Goal: Task Accomplishment & Management: Use online tool/utility

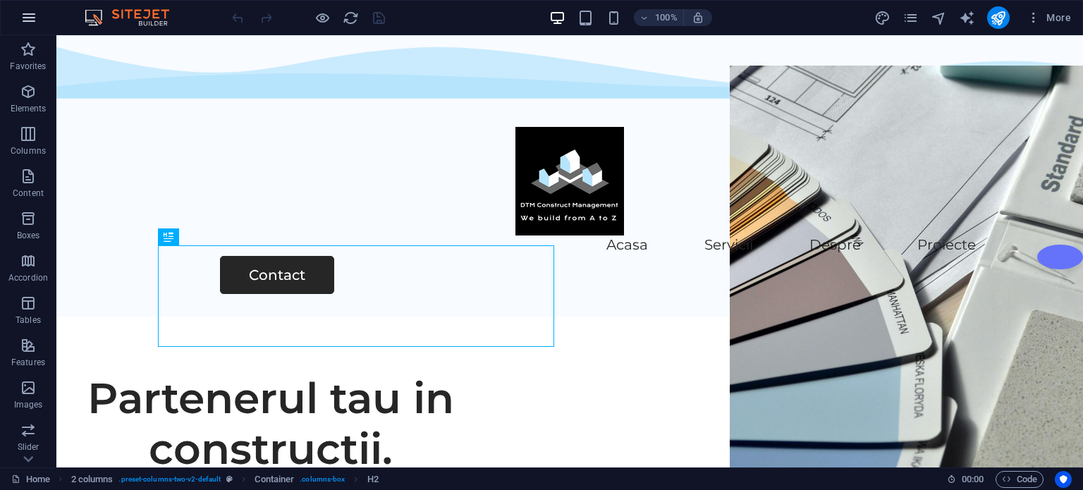
click at [21, 16] on icon "button" at bounding box center [28, 17] width 17 height 17
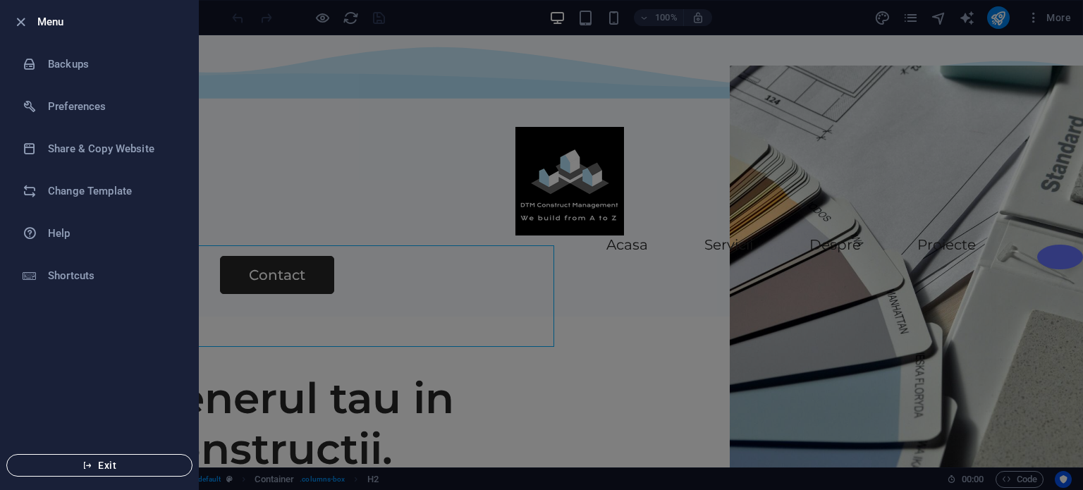
click at [102, 465] on span "Exit" at bounding box center [99, 465] width 162 height 11
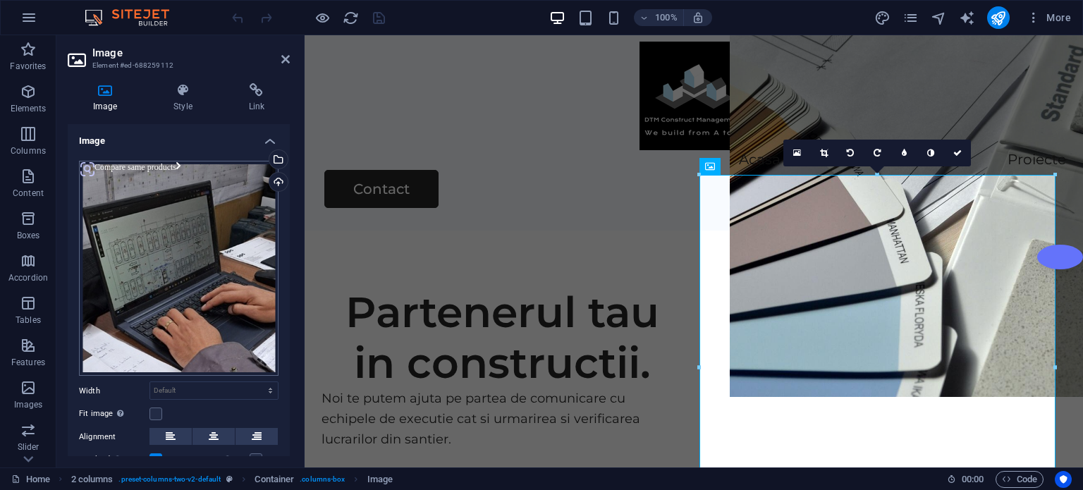
scroll to position [99, 0]
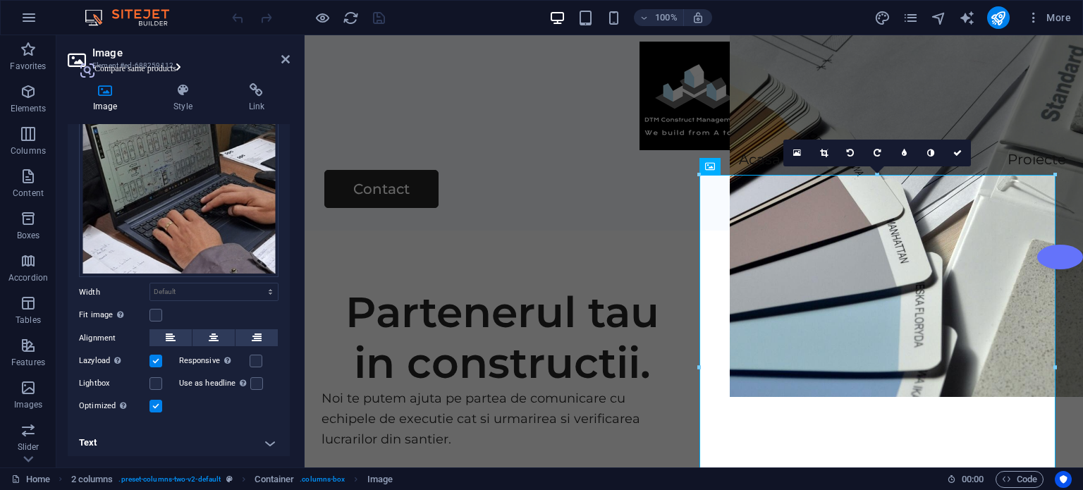
click at [266, 437] on h4 "Text" at bounding box center [179, 443] width 222 height 34
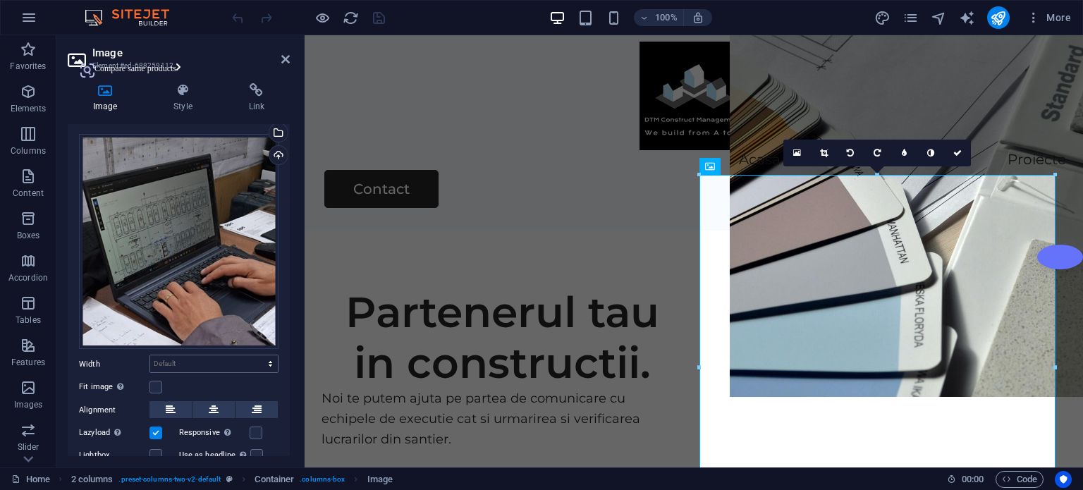
scroll to position [0, 0]
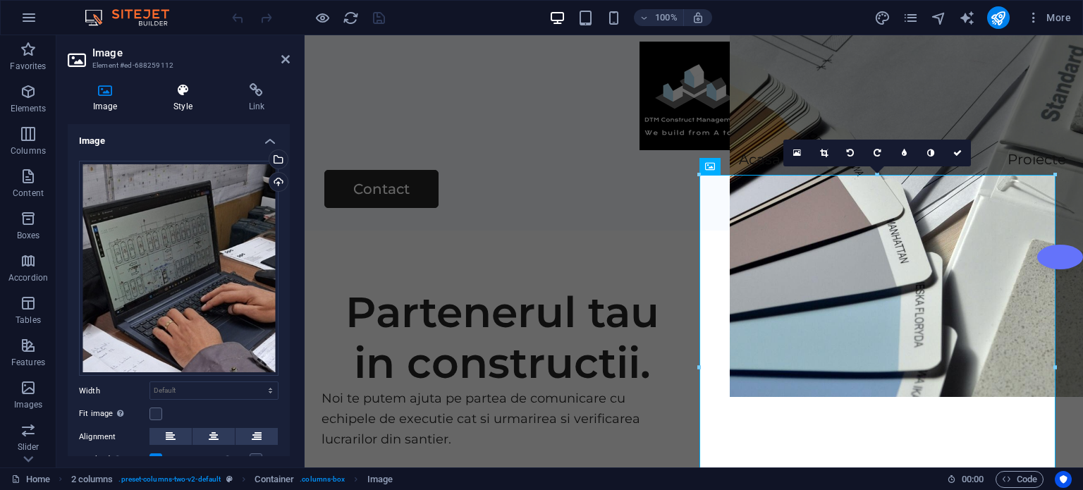
click at [184, 90] on icon at bounding box center [182, 90] width 69 height 14
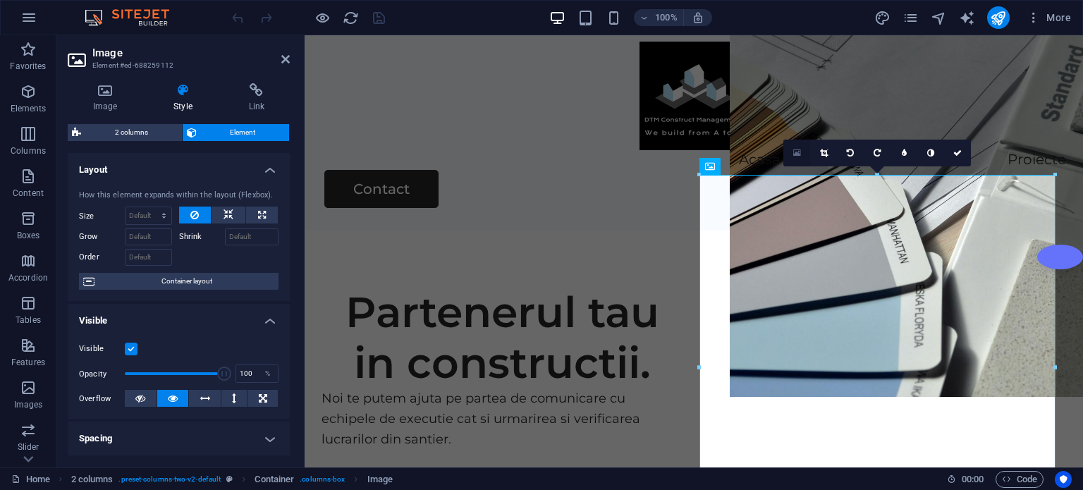
click at [795, 152] on icon at bounding box center [797, 153] width 8 height 10
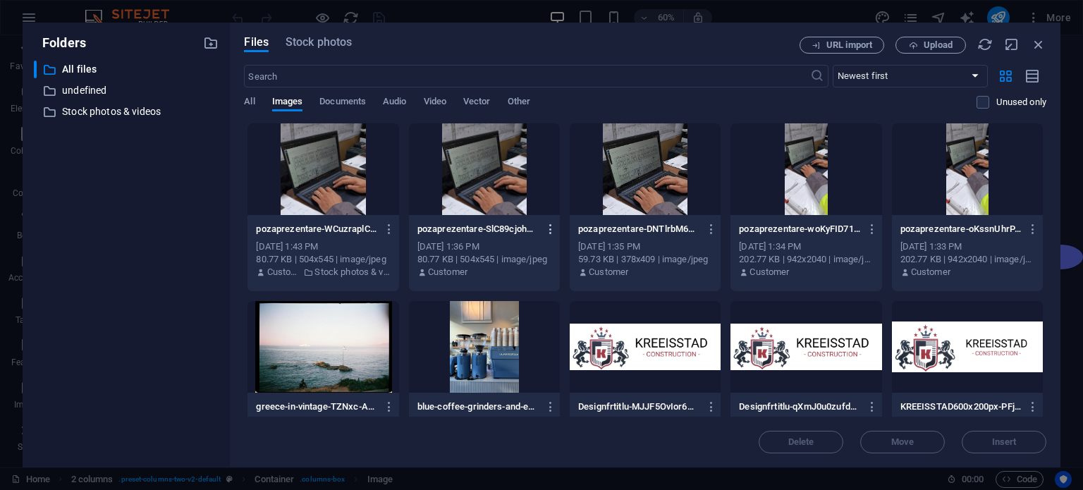
click at [548, 228] on icon "button" at bounding box center [550, 229] width 13 height 13
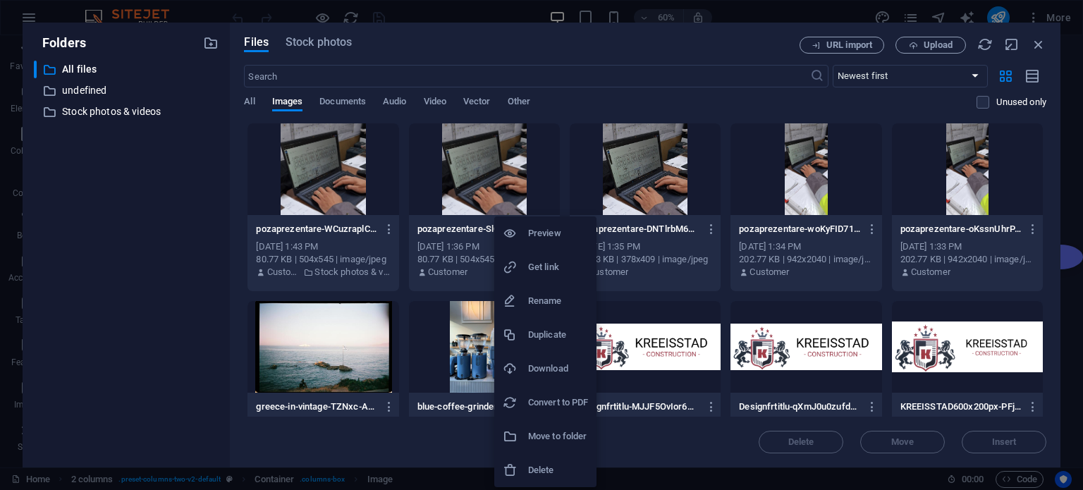
click at [537, 465] on h6 "Delete" at bounding box center [558, 470] width 60 height 17
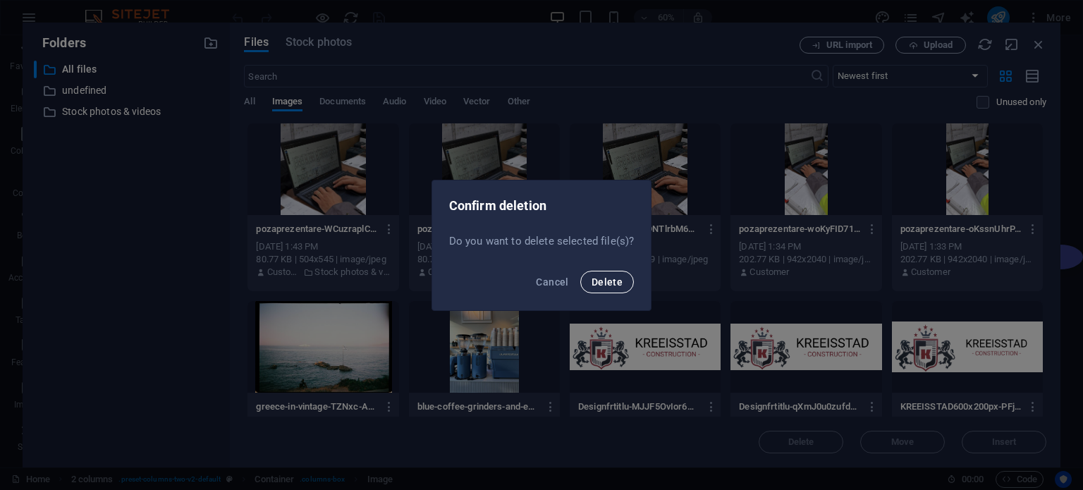
click at [602, 283] on span "Delete" at bounding box center [607, 281] width 31 height 11
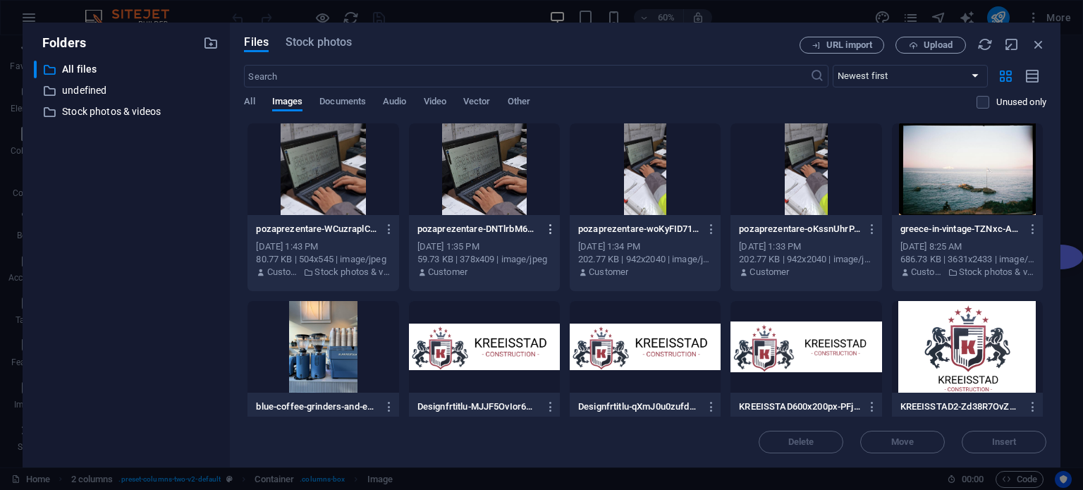
click at [548, 228] on icon "button" at bounding box center [550, 229] width 13 height 13
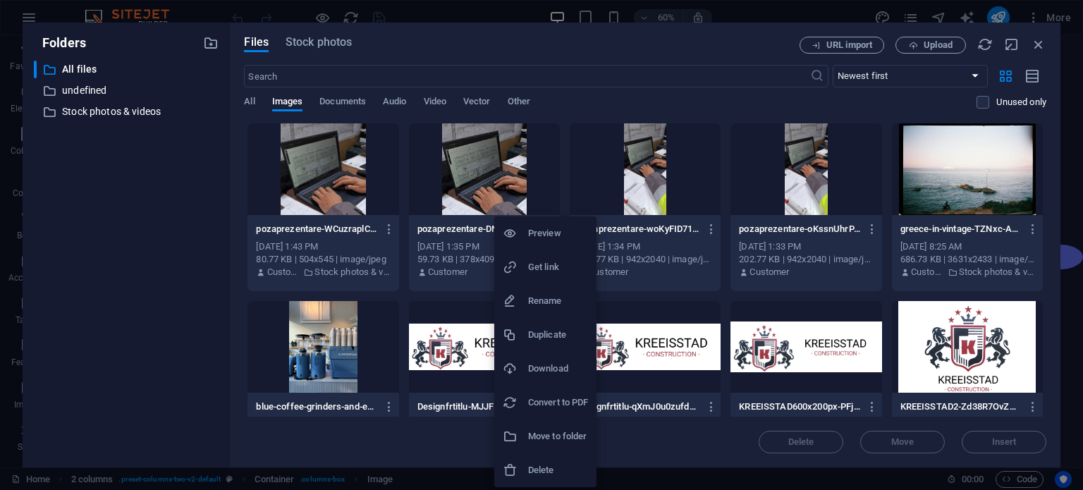
click at [541, 465] on h6 "Delete" at bounding box center [558, 470] width 60 height 17
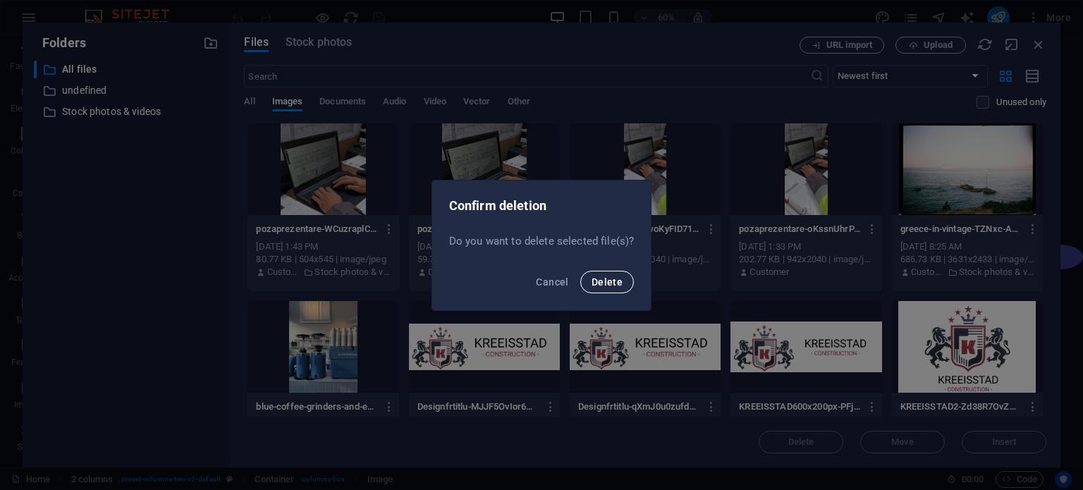
click at [593, 281] on span "Delete" at bounding box center [607, 281] width 31 height 11
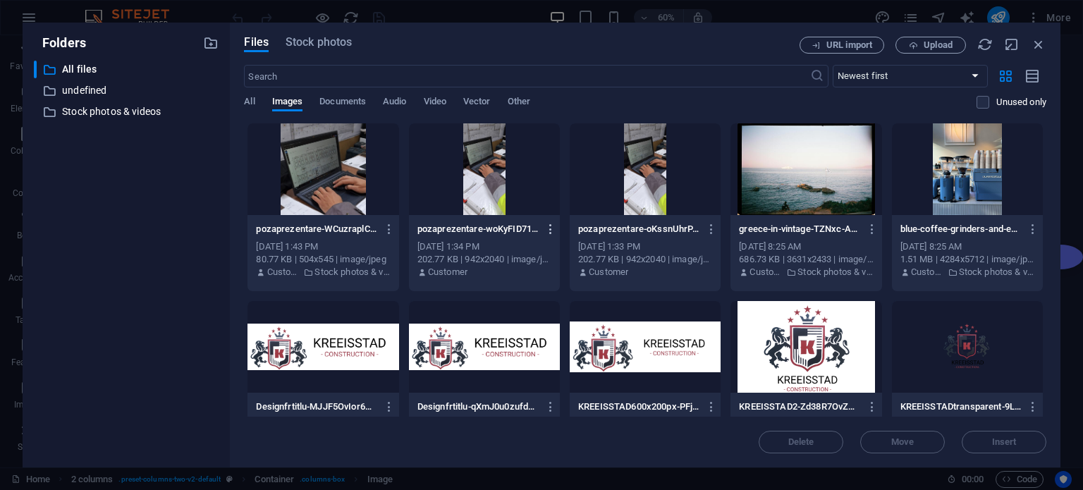
click at [549, 229] on icon "button" at bounding box center [550, 229] width 13 height 13
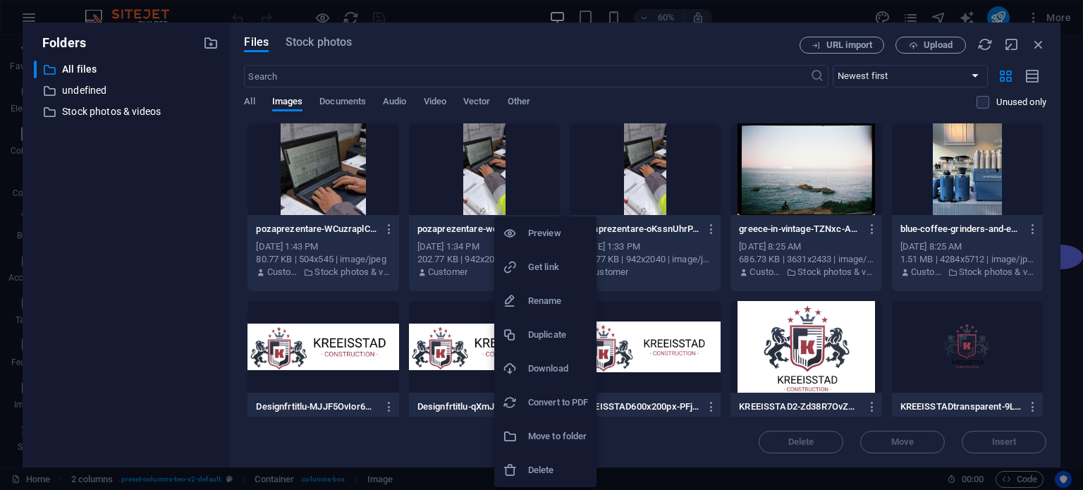
click at [542, 474] on h6 "Delete" at bounding box center [558, 470] width 60 height 17
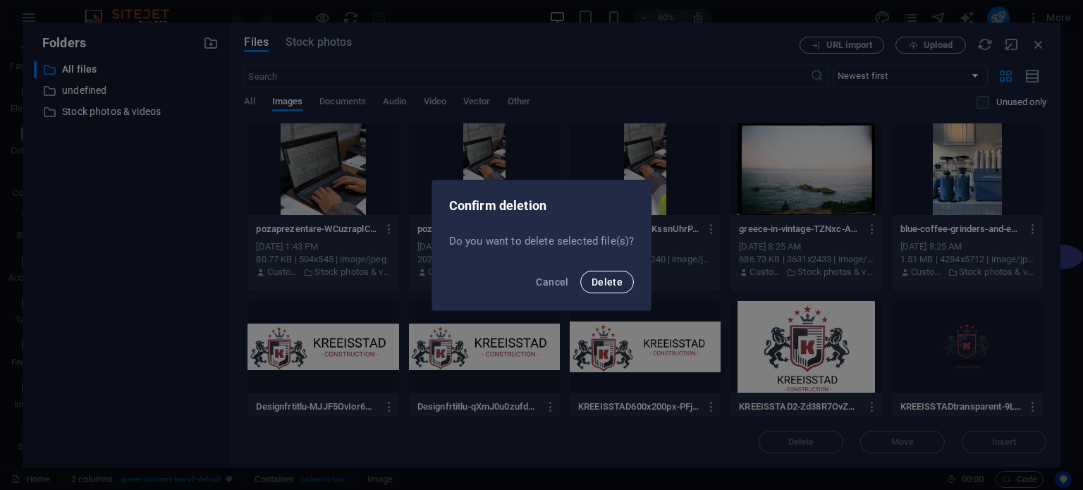
click at [609, 280] on span "Delete" at bounding box center [607, 281] width 31 height 11
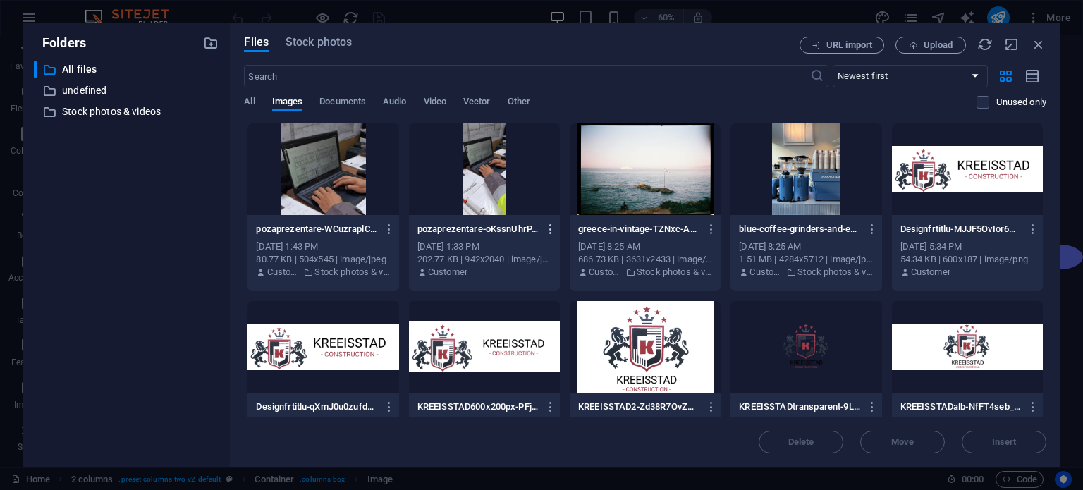
click at [546, 223] on icon "button" at bounding box center [550, 229] width 13 height 13
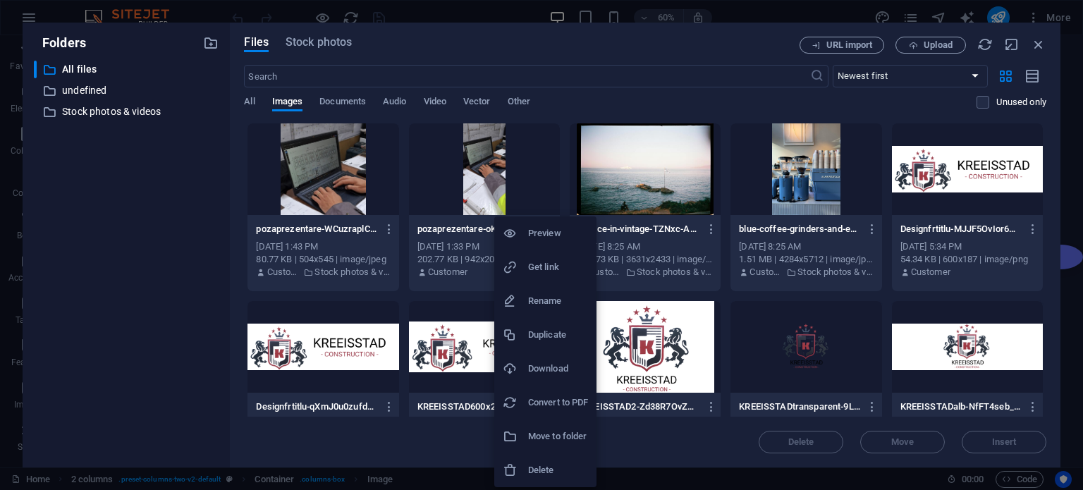
click at [530, 468] on h6 "Delete" at bounding box center [558, 470] width 60 height 17
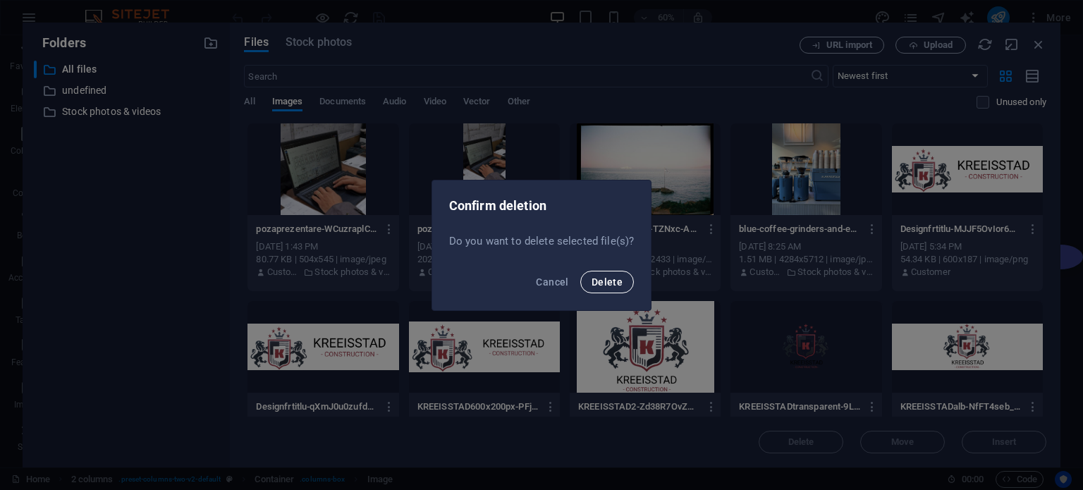
click at [608, 274] on button "Delete" at bounding box center [607, 282] width 54 height 23
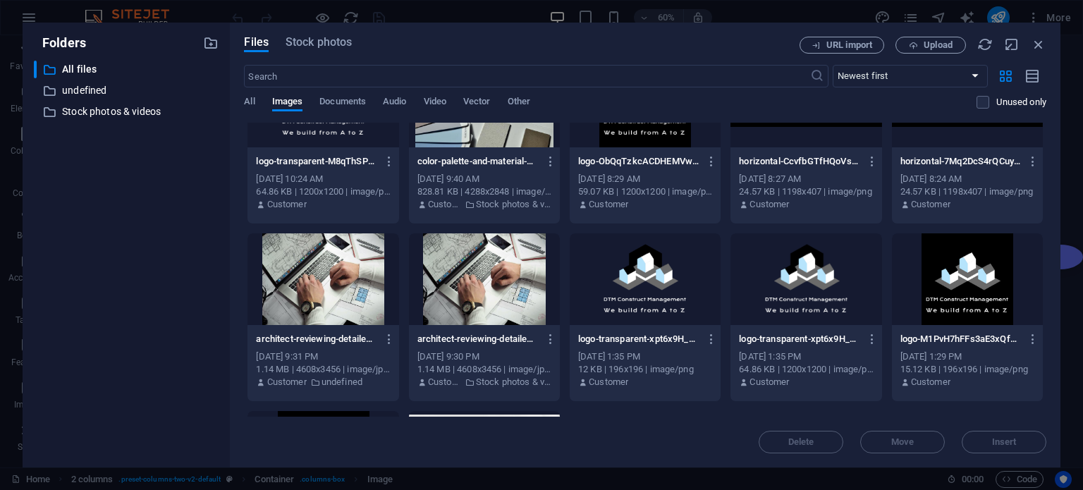
scroll to position [494, 0]
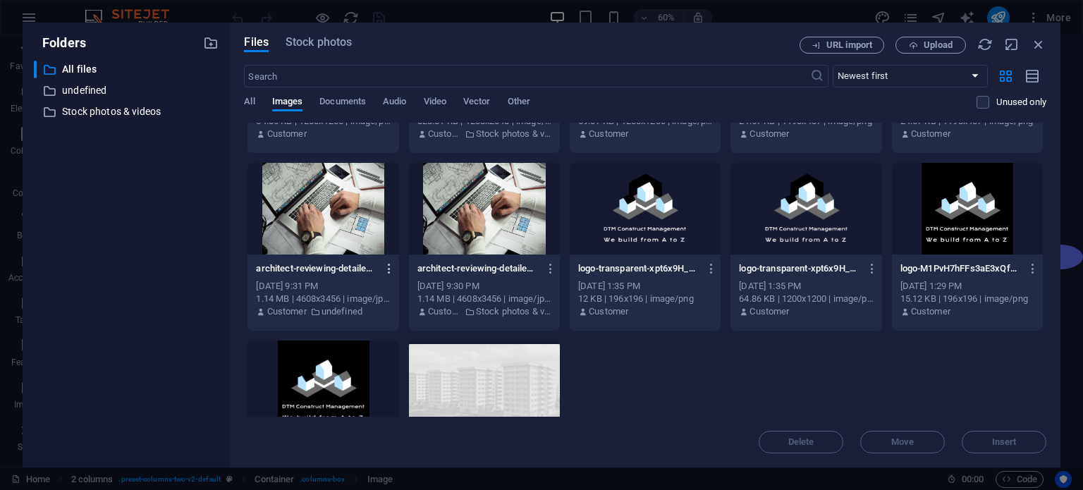
click at [392, 267] on icon "button" at bounding box center [389, 268] width 13 height 13
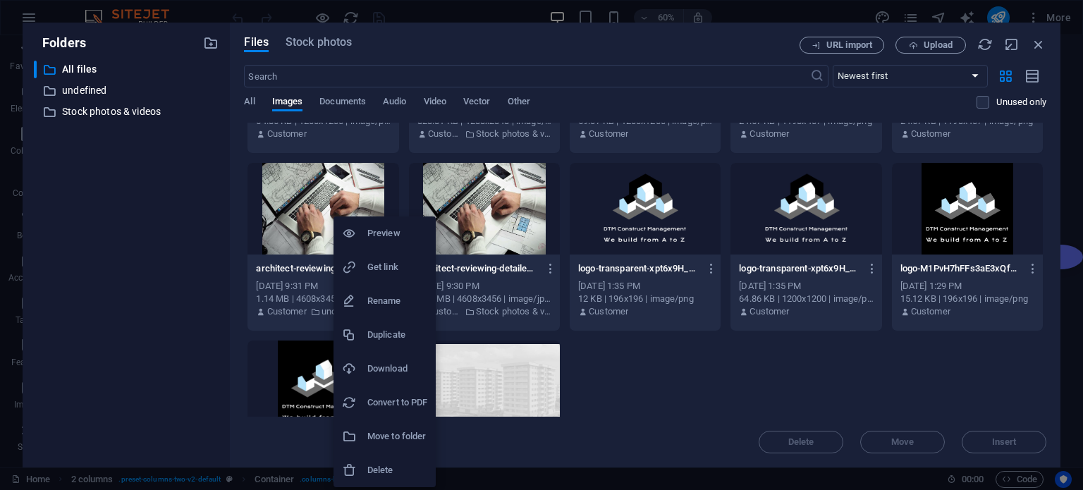
click at [386, 468] on h6 "Delete" at bounding box center [397, 470] width 60 height 17
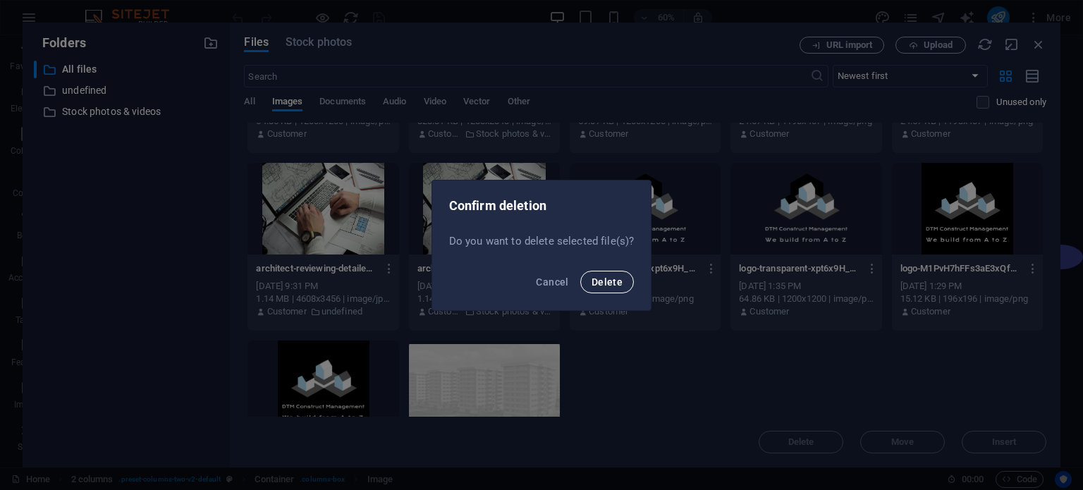
click at [607, 273] on button "Delete" at bounding box center [607, 282] width 54 height 23
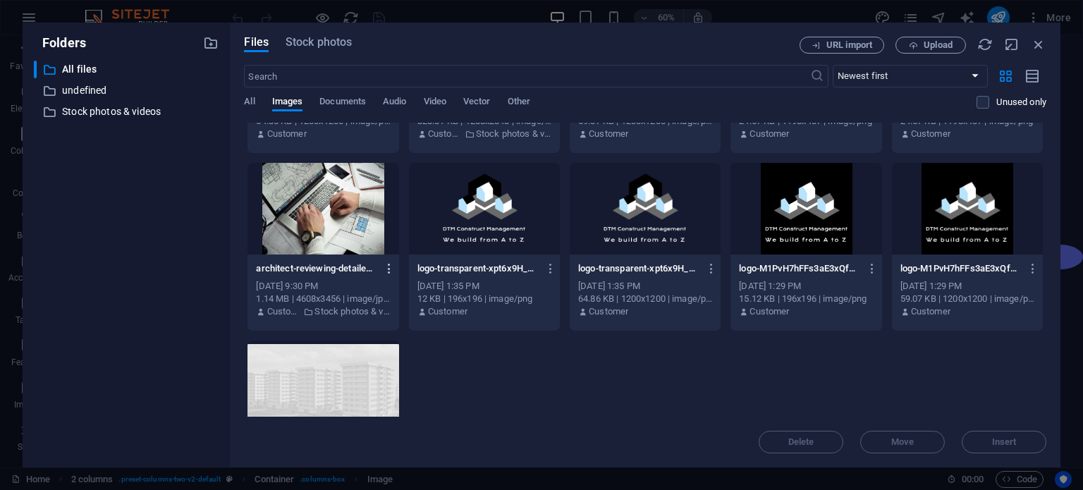
click at [389, 269] on icon "button" at bounding box center [389, 268] width 13 height 13
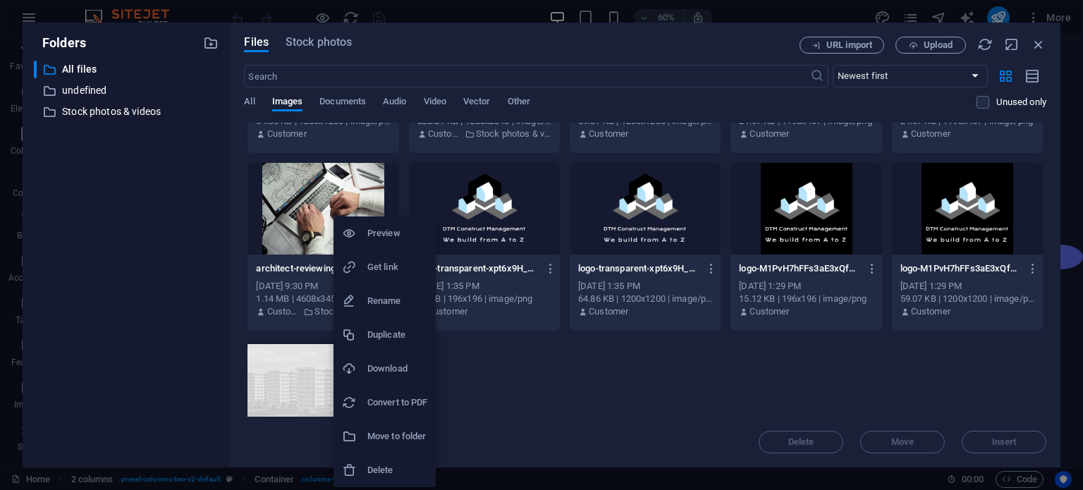
click at [386, 468] on h6 "Delete" at bounding box center [397, 470] width 60 height 17
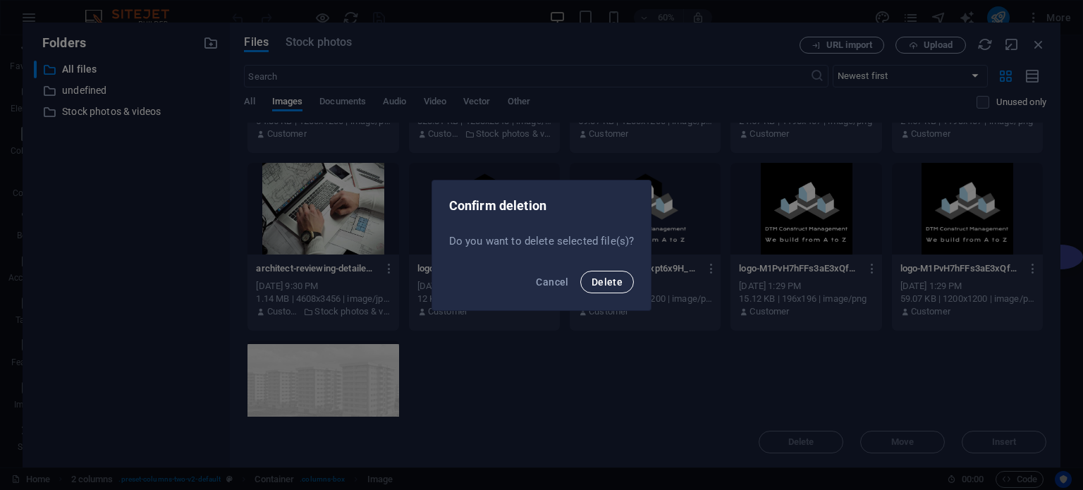
click at [611, 276] on span "Delete" at bounding box center [607, 281] width 31 height 11
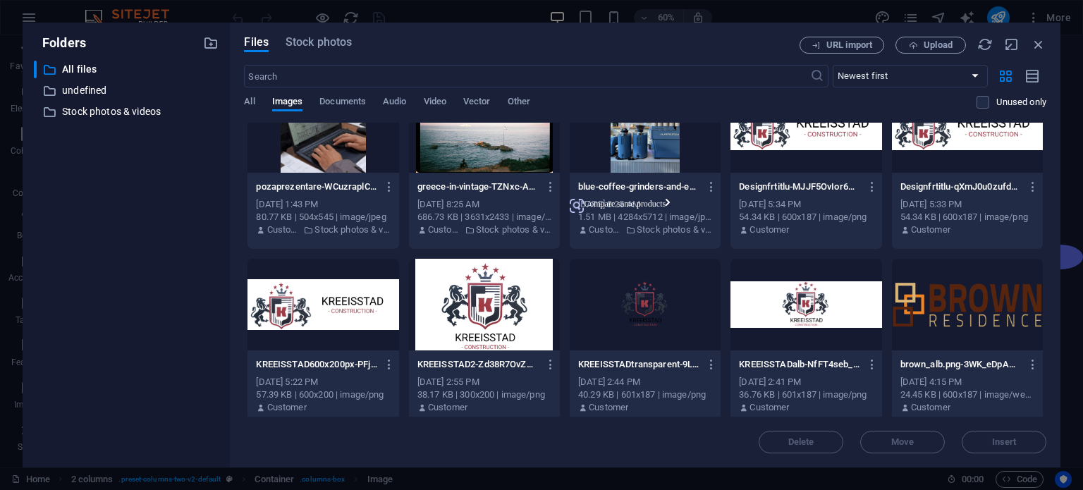
scroll to position [0, 0]
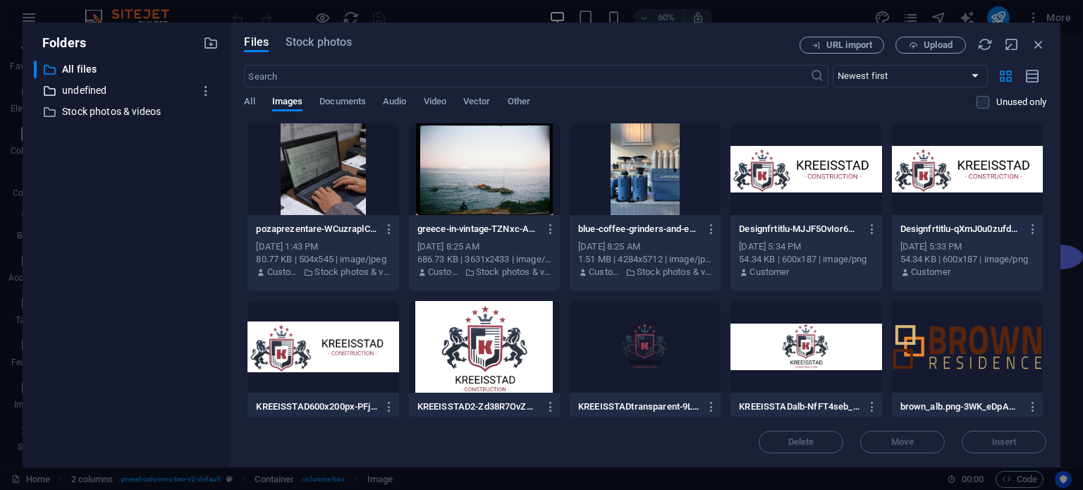
click at [91, 87] on p "undefined" at bounding box center [127, 91] width 131 height 16
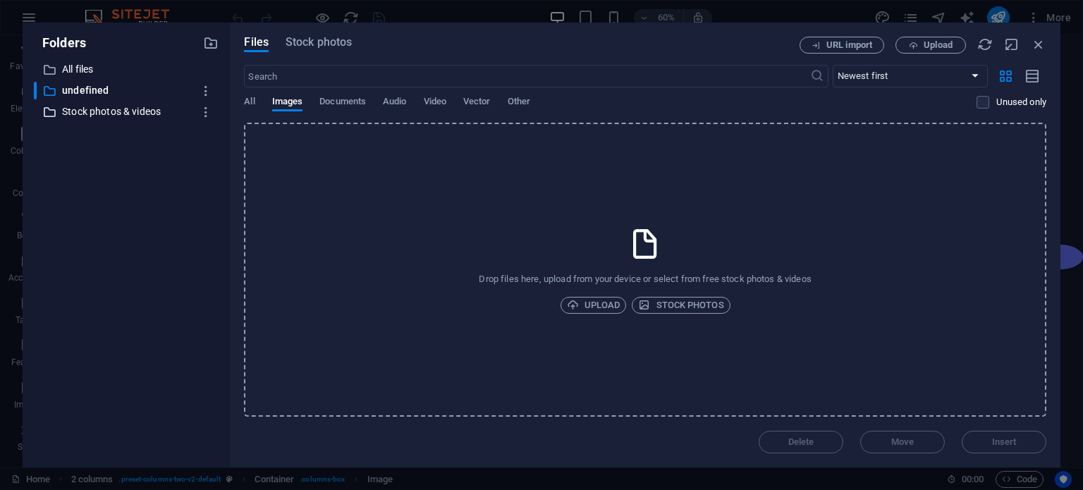
click at [90, 112] on p "Stock photos & videos" at bounding box center [127, 112] width 131 height 16
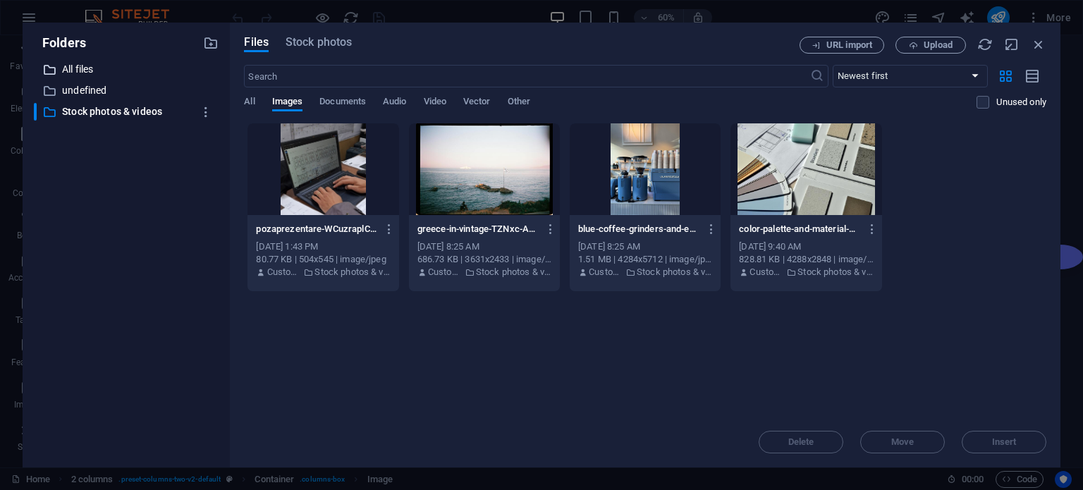
click at [83, 68] on p "All files" at bounding box center [127, 69] width 131 height 16
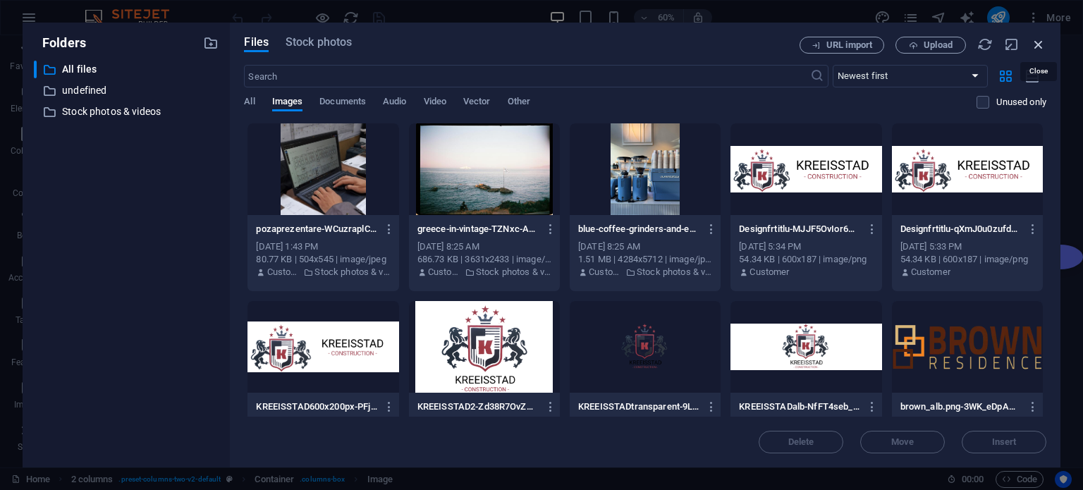
drag, startPoint x: 1038, startPoint y: 39, endPoint x: 733, endPoint y: 9, distance: 306.8
click at [1038, 39] on icon "button" at bounding box center [1039, 45] width 16 height 16
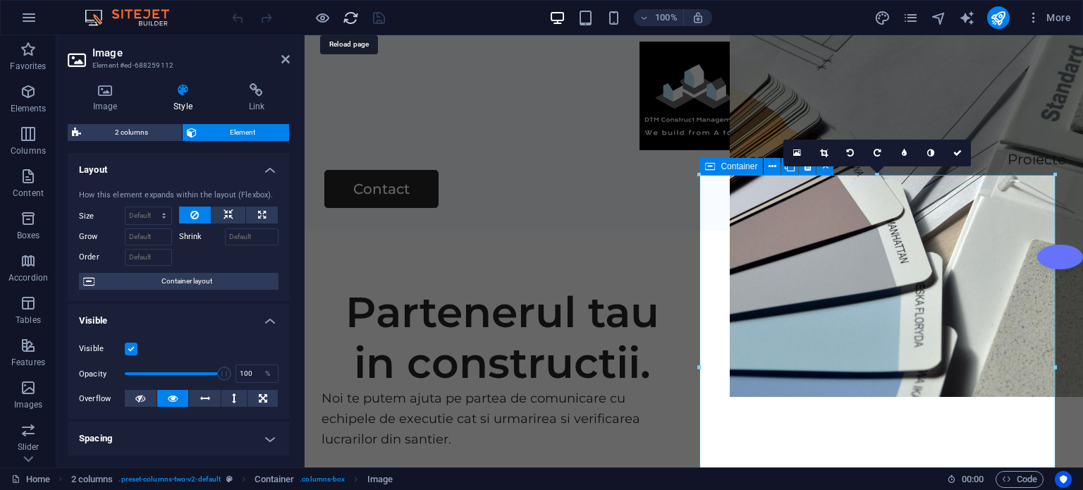
click at [347, 16] on icon "reload" at bounding box center [351, 18] width 16 height 16
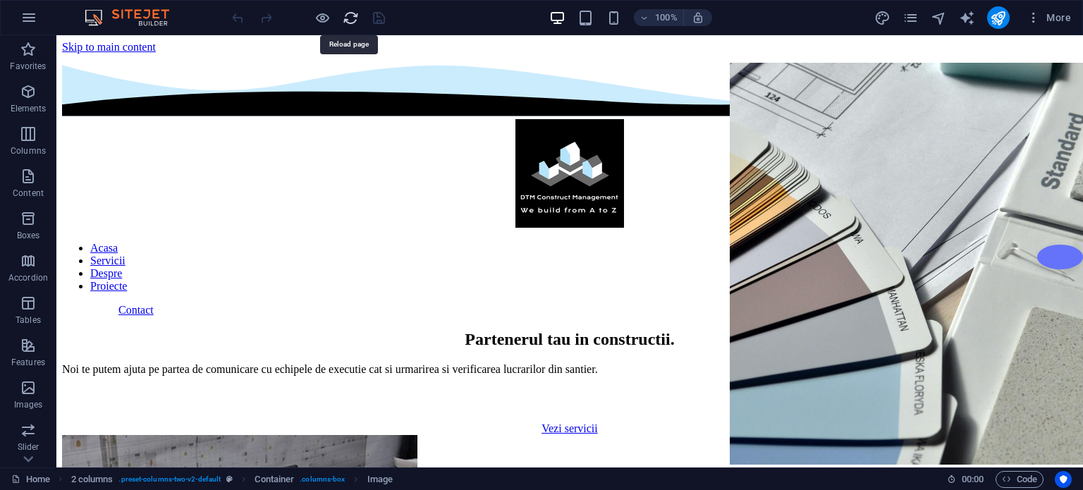
scroll to position [0, 0]
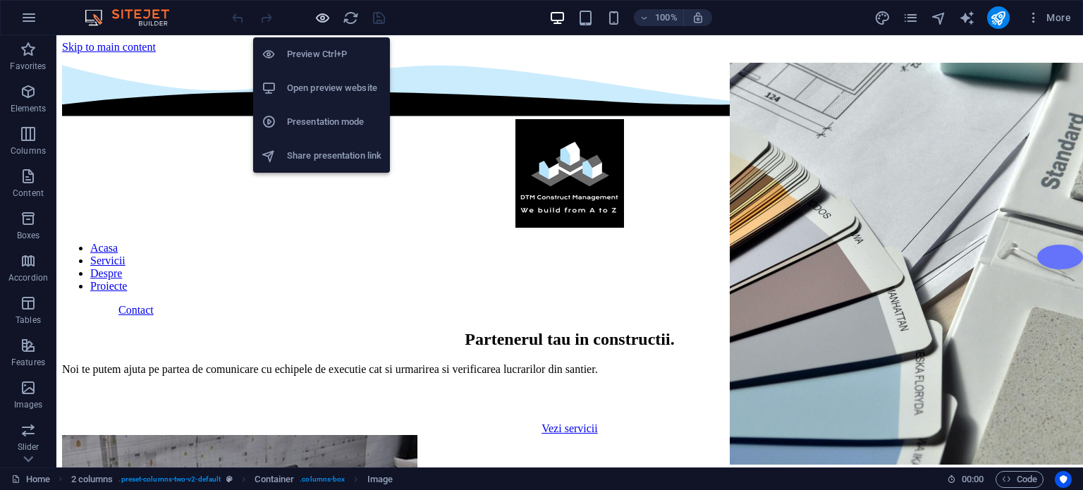
click at [319, 16] on icon "button" at bounding box center [323, 18] width 16 height 16
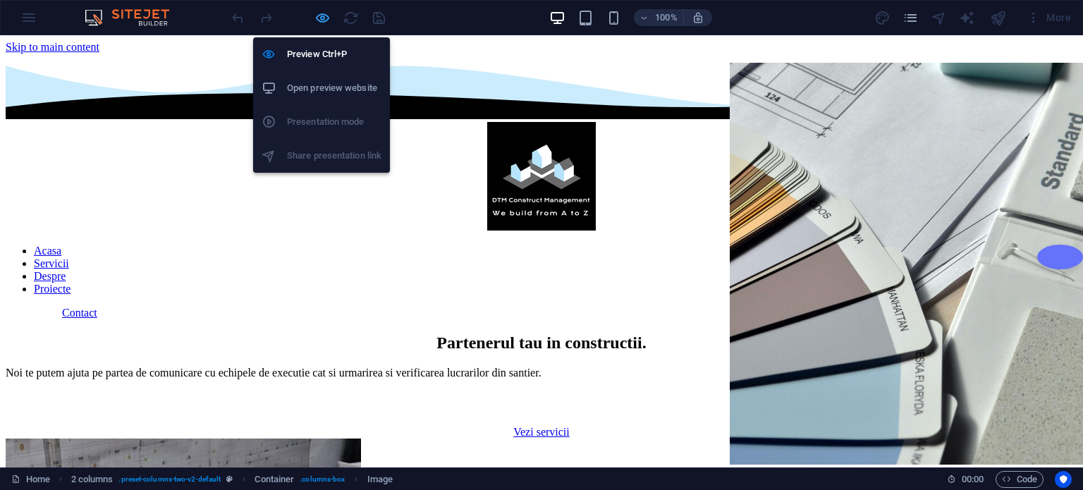
click at [319, 16] on icon "button" at bounding box center [323, 18] width 16 height 16
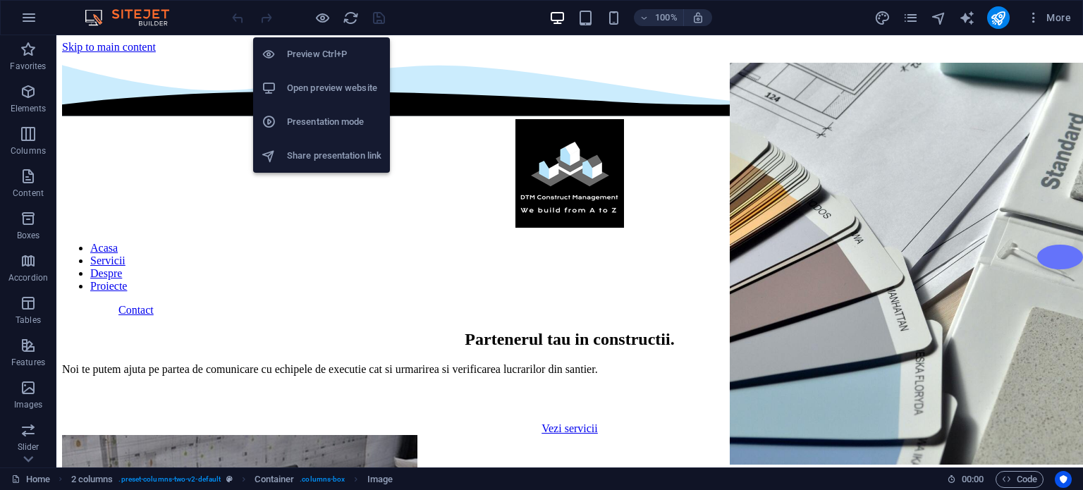
click at [316, 88] on h6 "Open preview website" at bounding box center [334, 88] width 94 height 17
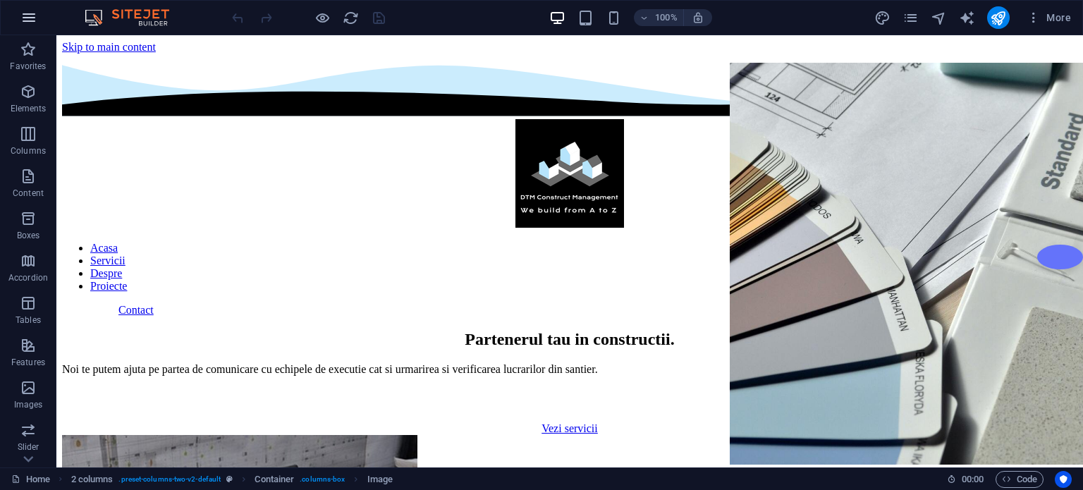
click at [33, 16] on icon "button" at bounding box center [28, 17] width 17 height 17
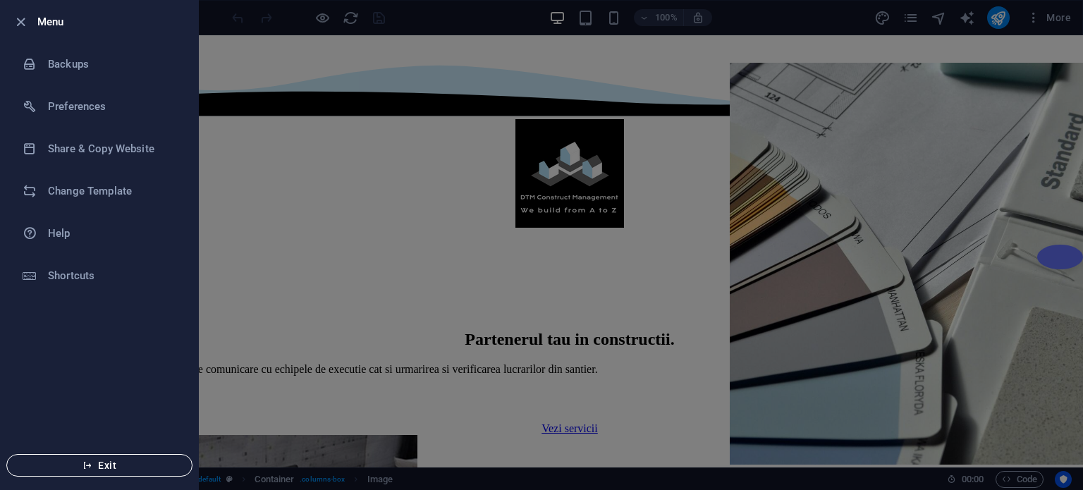
click at [94, 468] on span "Exit" at bounding box center [99, 465] width 162 height 11
